Goal: Task Accomplishment & Management: Use online tool/utility

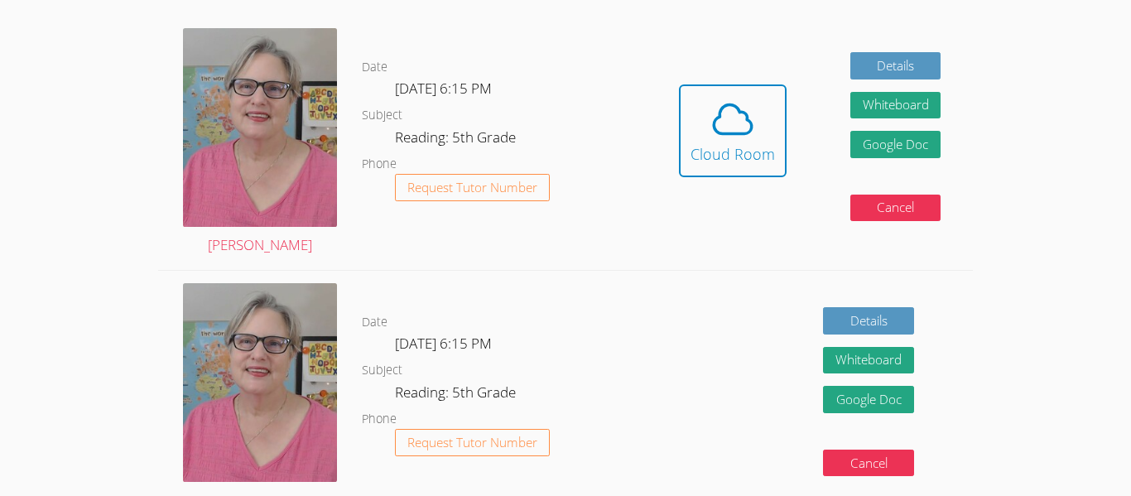
scroll to position [469, 0]
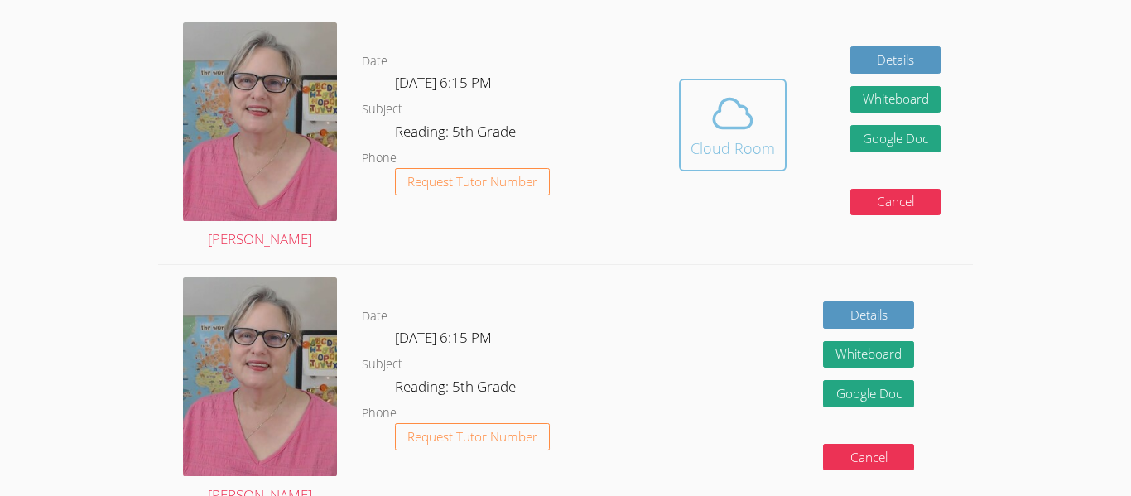
click at [706, 131] on span at bounding box center [732, 113] width 84 height 46
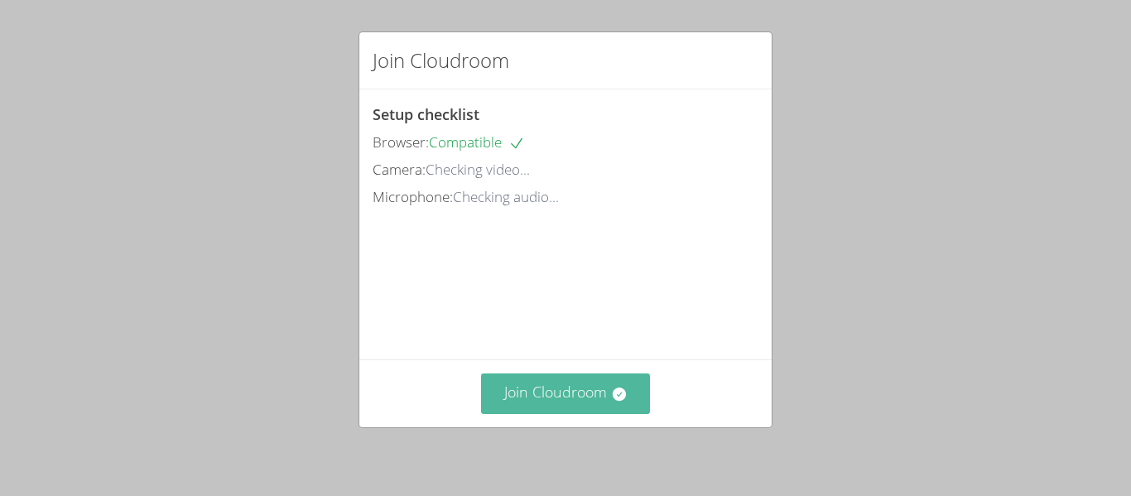
click at [546, 400] on button "Join Cloudroom" at bounding box center [566, 393] width 170 height 41
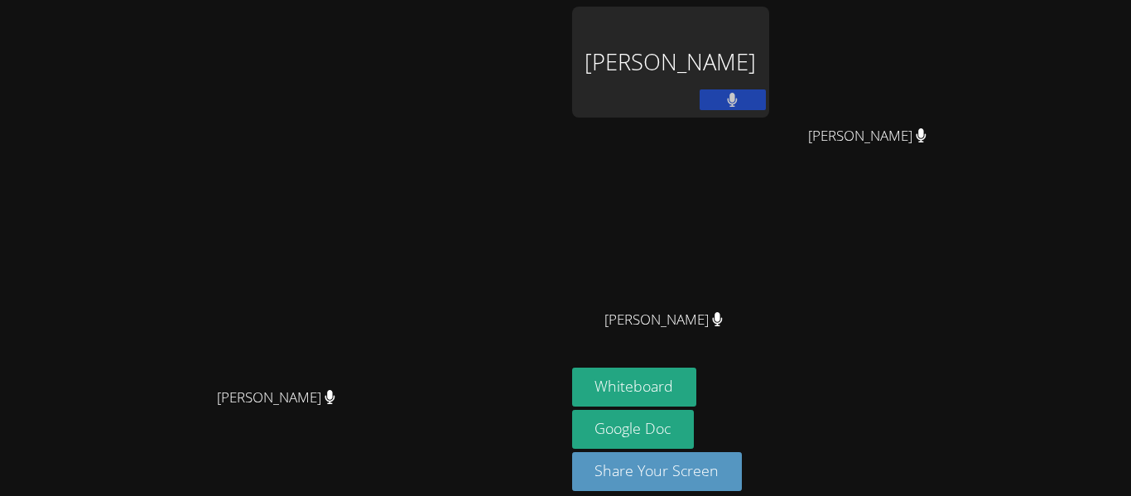
click at [406, 379] on video at bounding box center [282, 224] width 248 height 310
click at [766, 89] on button at bounding box center [733, 99] width 66 height 21
click at [973, 289] on div "Eliana Andrade Taylor Allen Taylor Allen Ramon Magallon Ramon Magallon" at bounding box center [772, 187] width 401 height 361
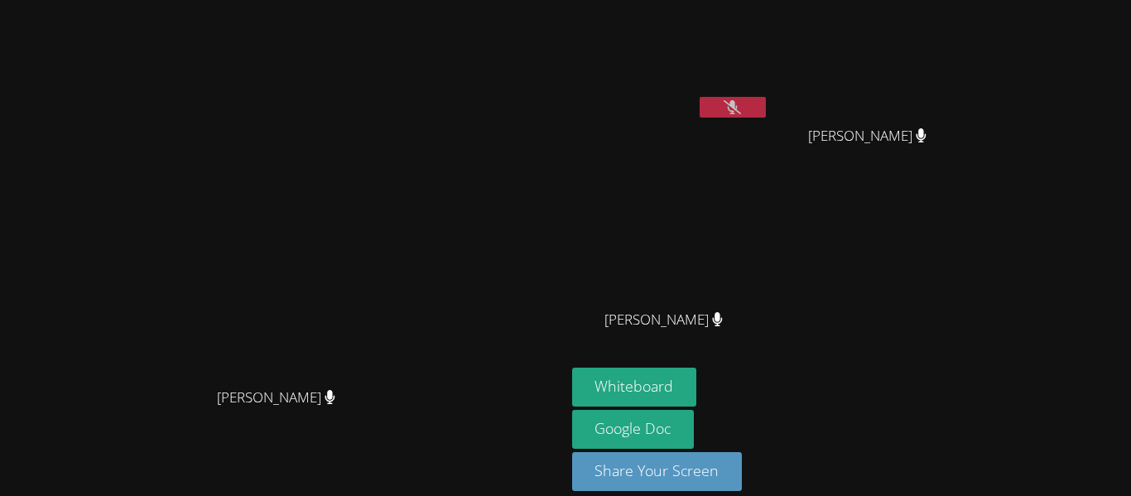
click at [766, 110] on button at bounding box center [733, 107] width 66 height 21
click at [766, 103] on button at bounding box center [733, 107] width 66 height 21
click at [973, 314] on div "Eliana Andrade Taylor Allen Taylor Allen Ramon Magallon Ramon Magallon" at bounding box center [772, 187] width 401 height 361
click at [766, 97] on button at bounding box center [733, 107] width 66 height 21
click at [700, 97] on button at bounding box center [733, 107] width 66 height 21
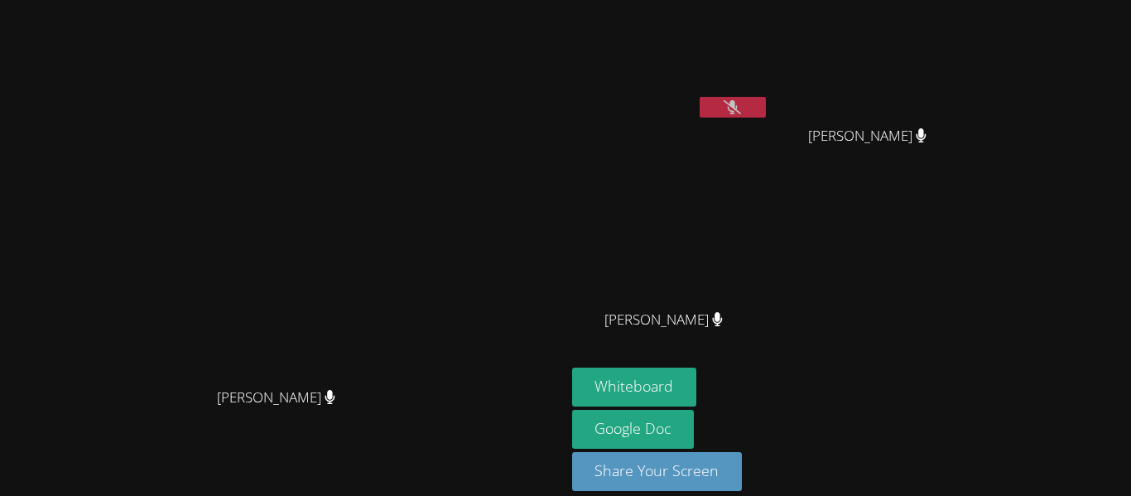
click at [700, 97] on button at bounding box center [733, 107] width 66 height 21
click at [261, 294] on video at bounding box center [282, 224] width 248 height 310
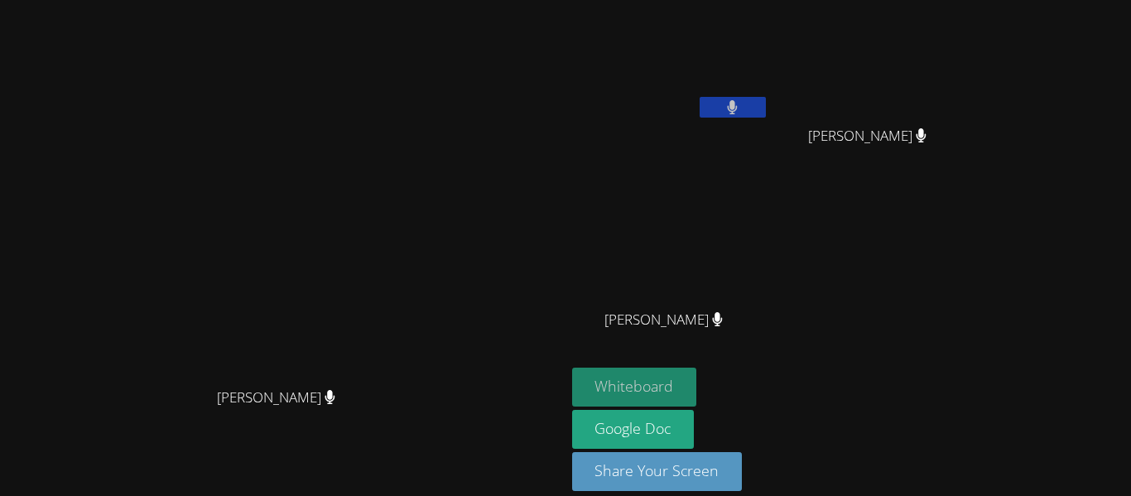
click at [697, 382] on button "Whiteboard" at bounding box center [634, 387] width 125 height 39
click at [766, 103] on button at bounding box center [733, 107] width 66 height 21
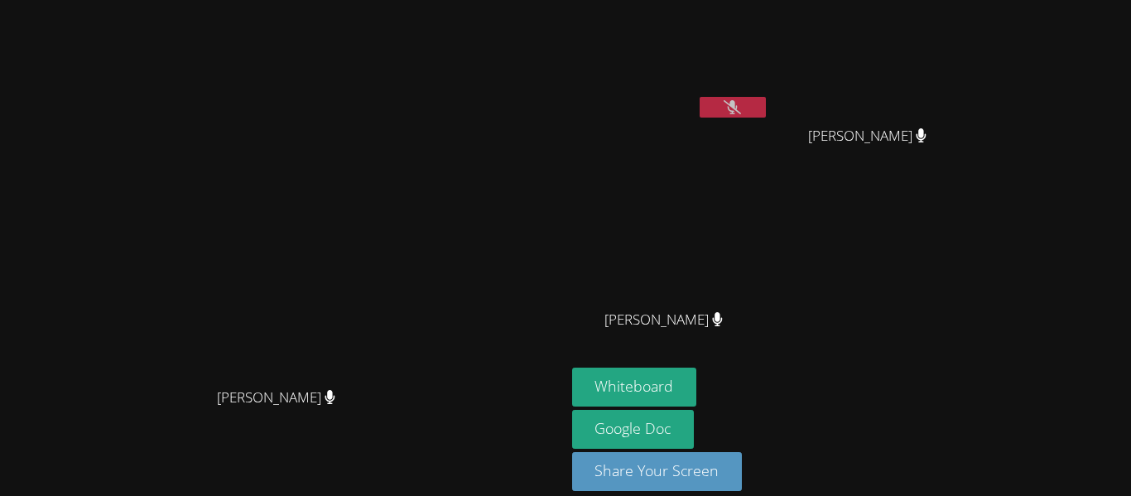
click at [766, 103] on button at bounding box center [733, 107] width 66 height 21
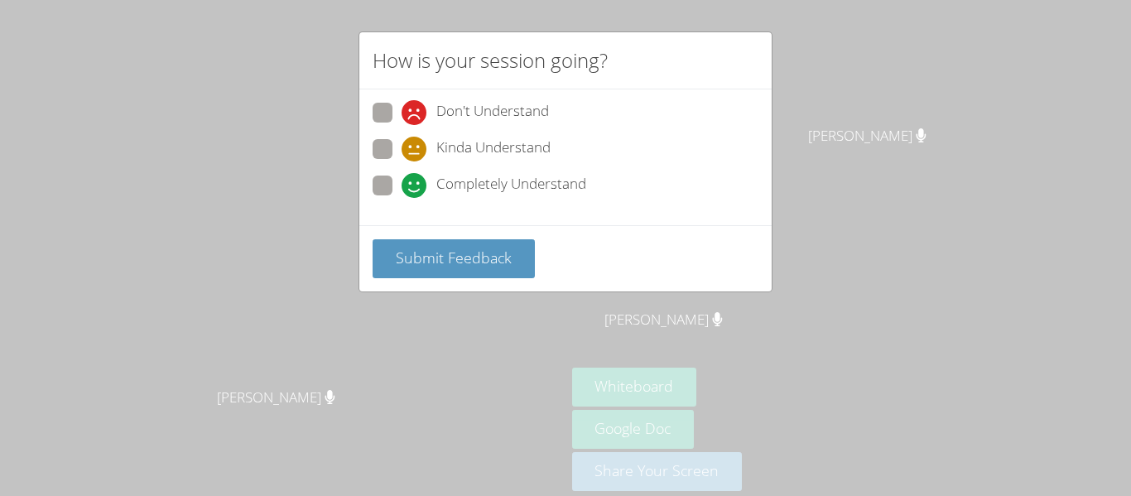
click at [402, 198] on span at bounding box center [402, 198] width 0 height 0
click at [402, 188] on input "Completely Understand" at bounding box center [409, 183] width 14 height 14
radio input "true"
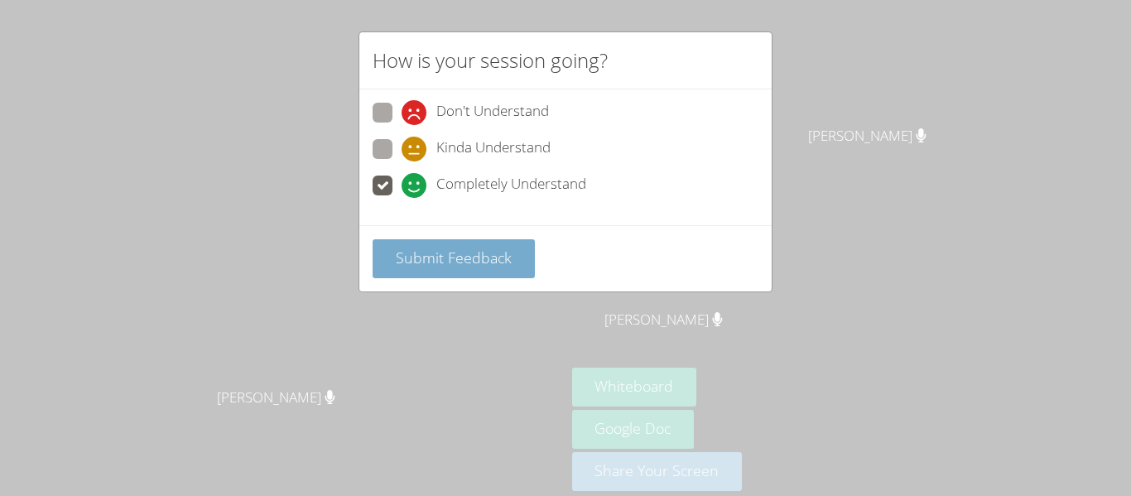
click at [406, 259] on span "Submit Feedback" at bounding box center [454, 258] width 116 height 20
